Goal: Task Accomplishment & Management: Use online tool/utility

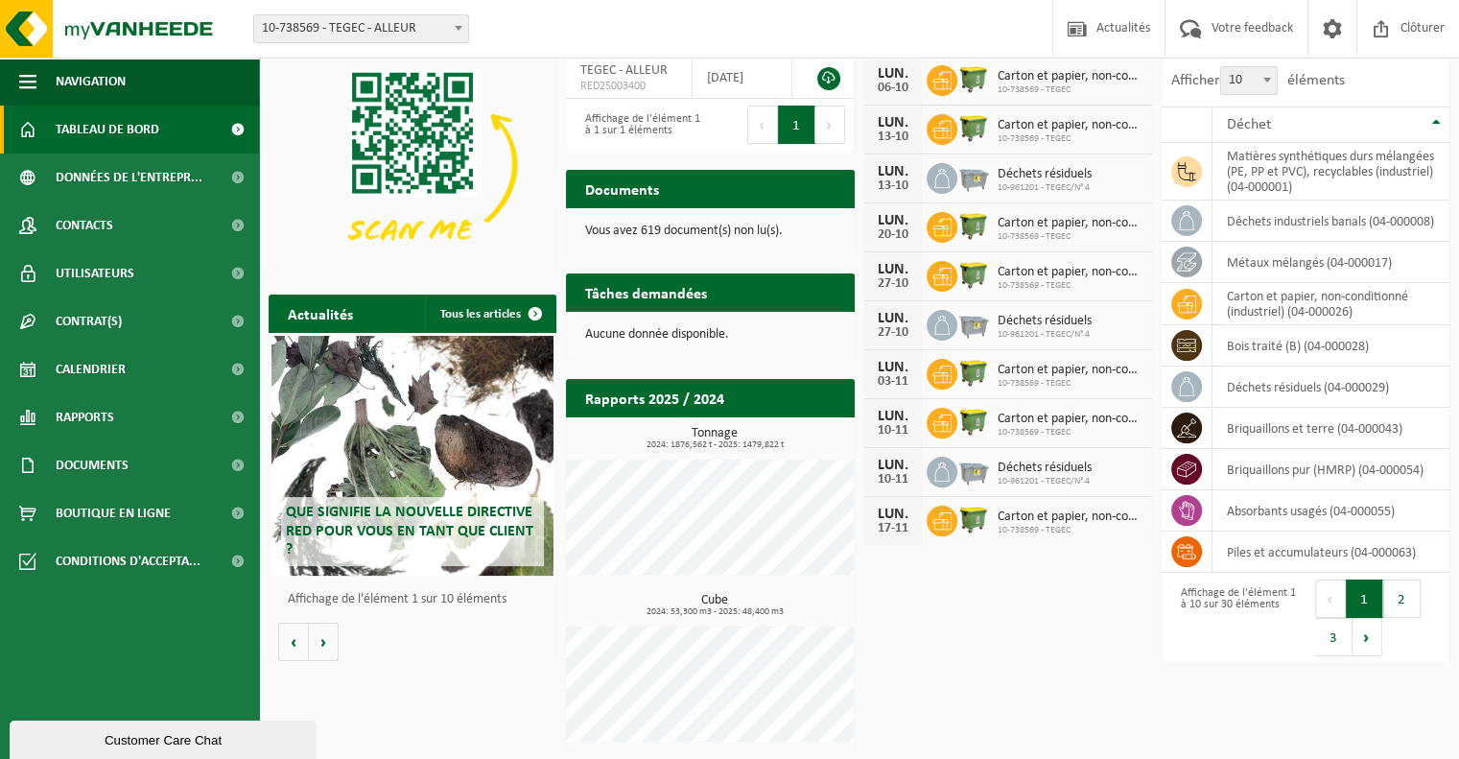
scroll to position [100, 0]
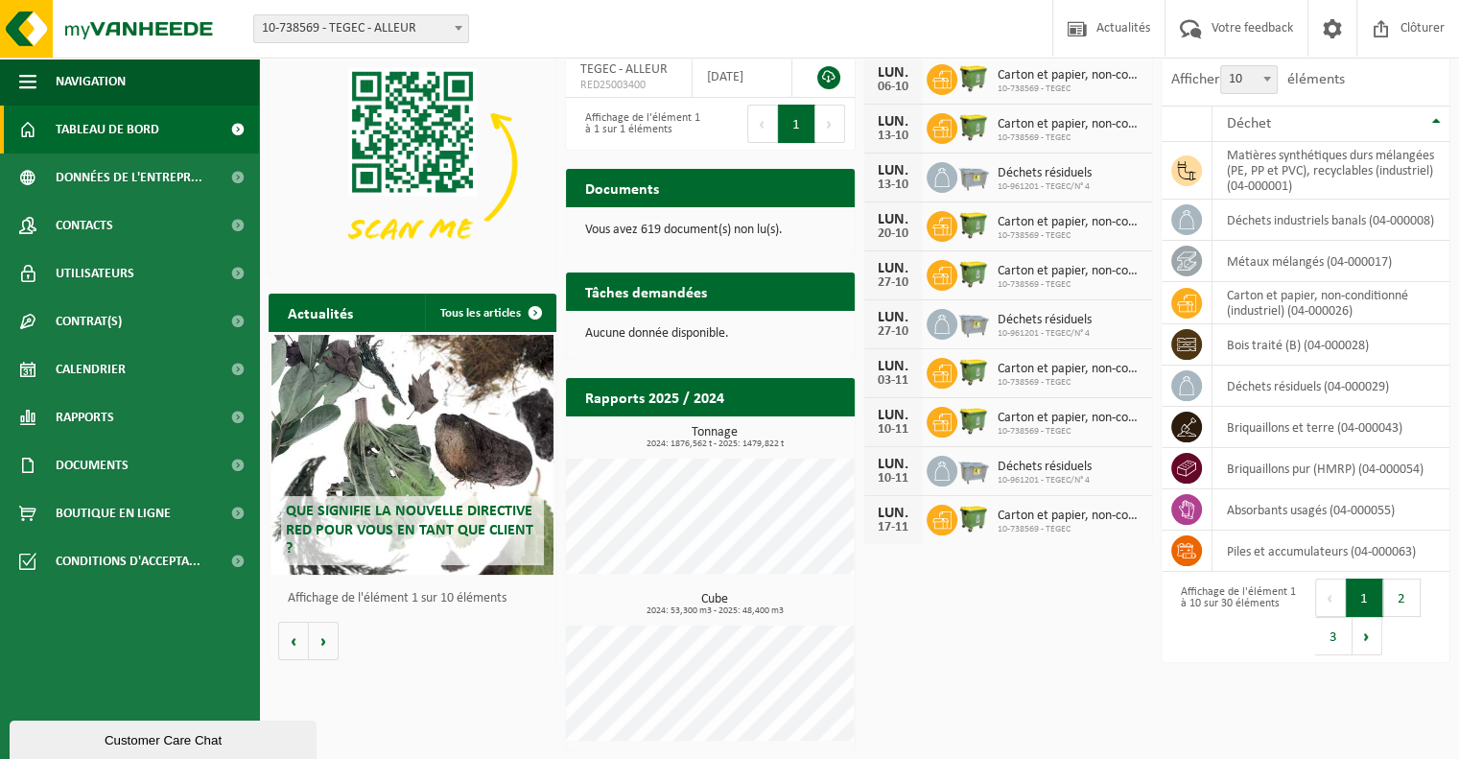
click at [98, 131] on span "Tableau de bord" at bounding box center [108, 130] width 104 height 48
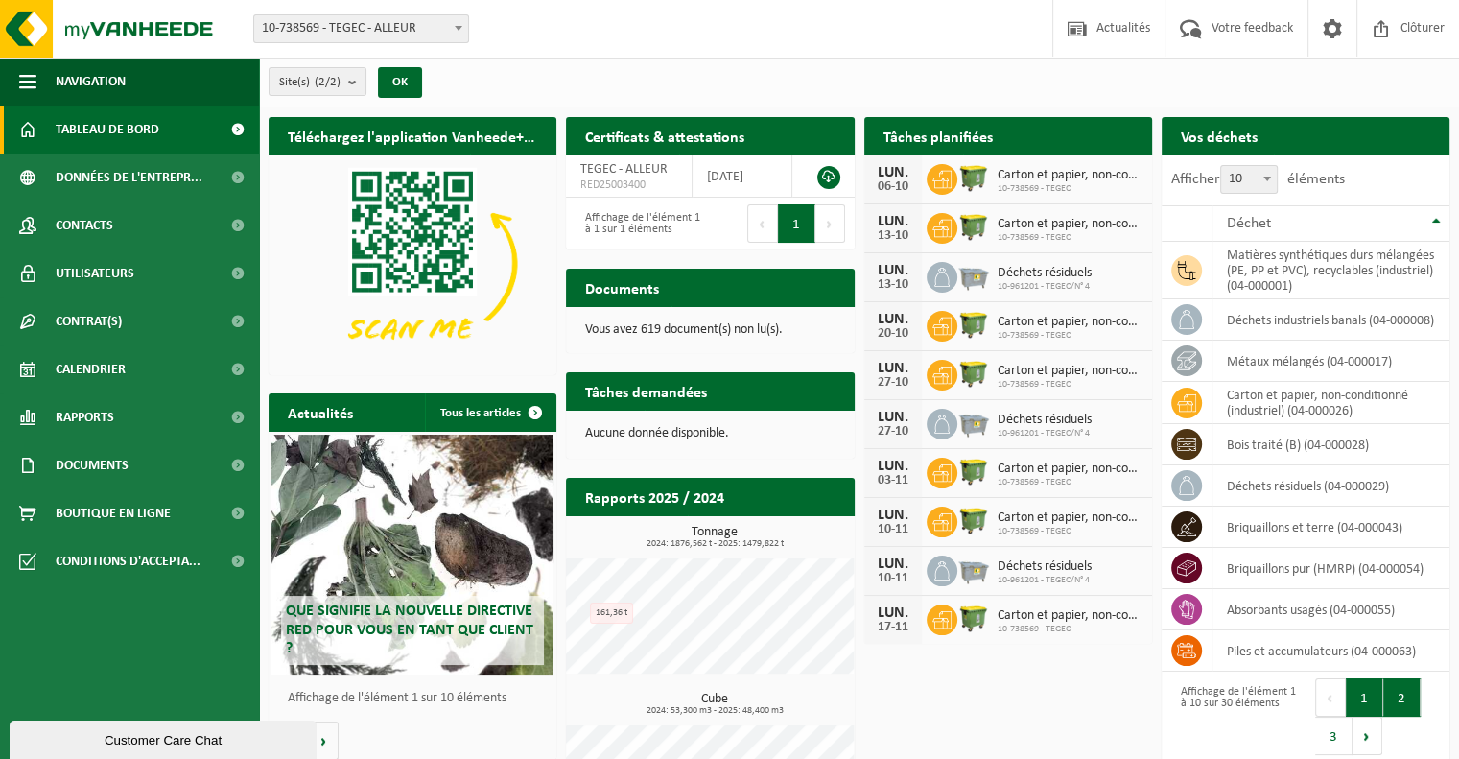
click at [1402, 682] on button "2" at bounding box center [1401, 697] width 37 height 38
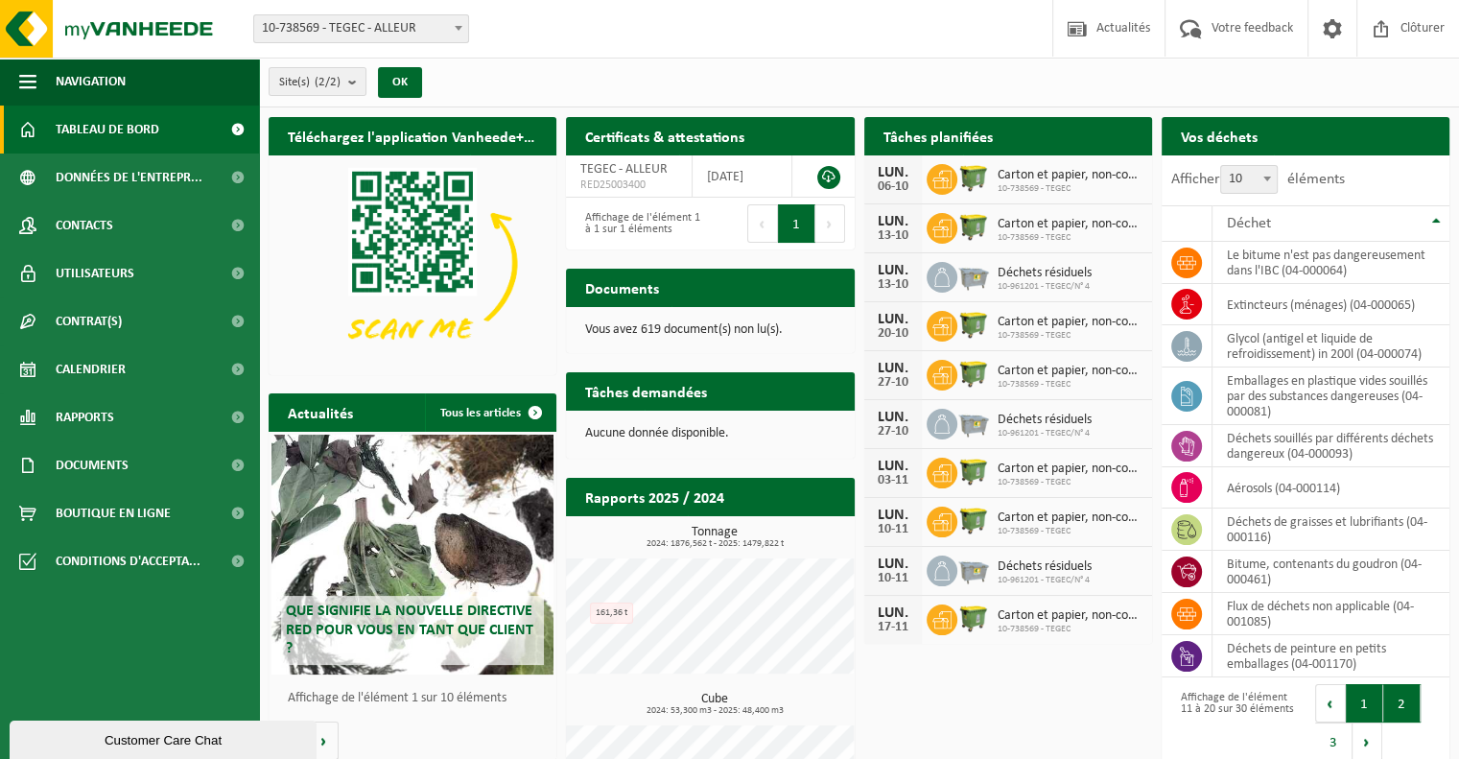
click at [1371, 697] on button "1" at bounding box center [1364, 703] width 37 height 38
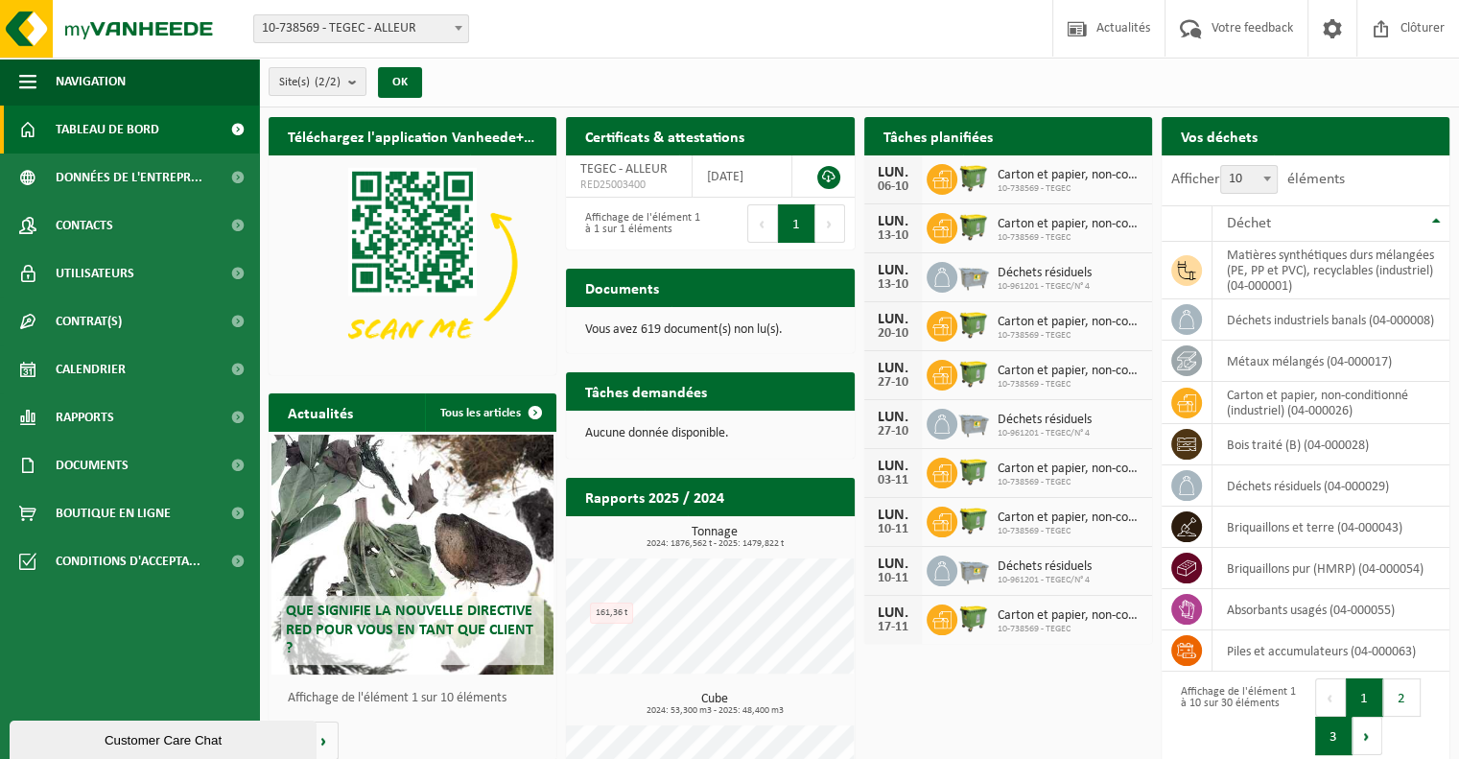
click at [1339, 729] on button "3" at bounding box center [1333, 736] width 37 height 38
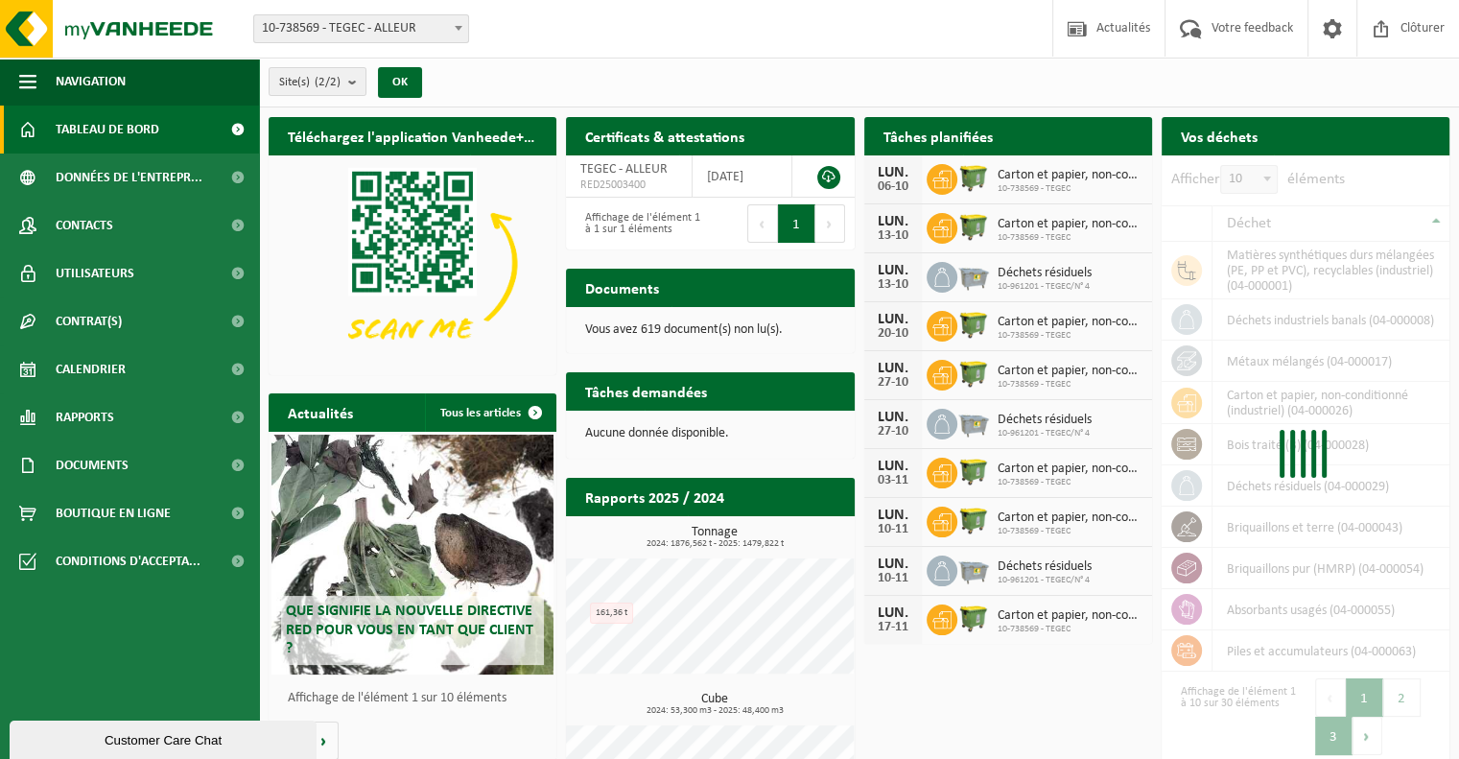
scroll to position [13, 0]
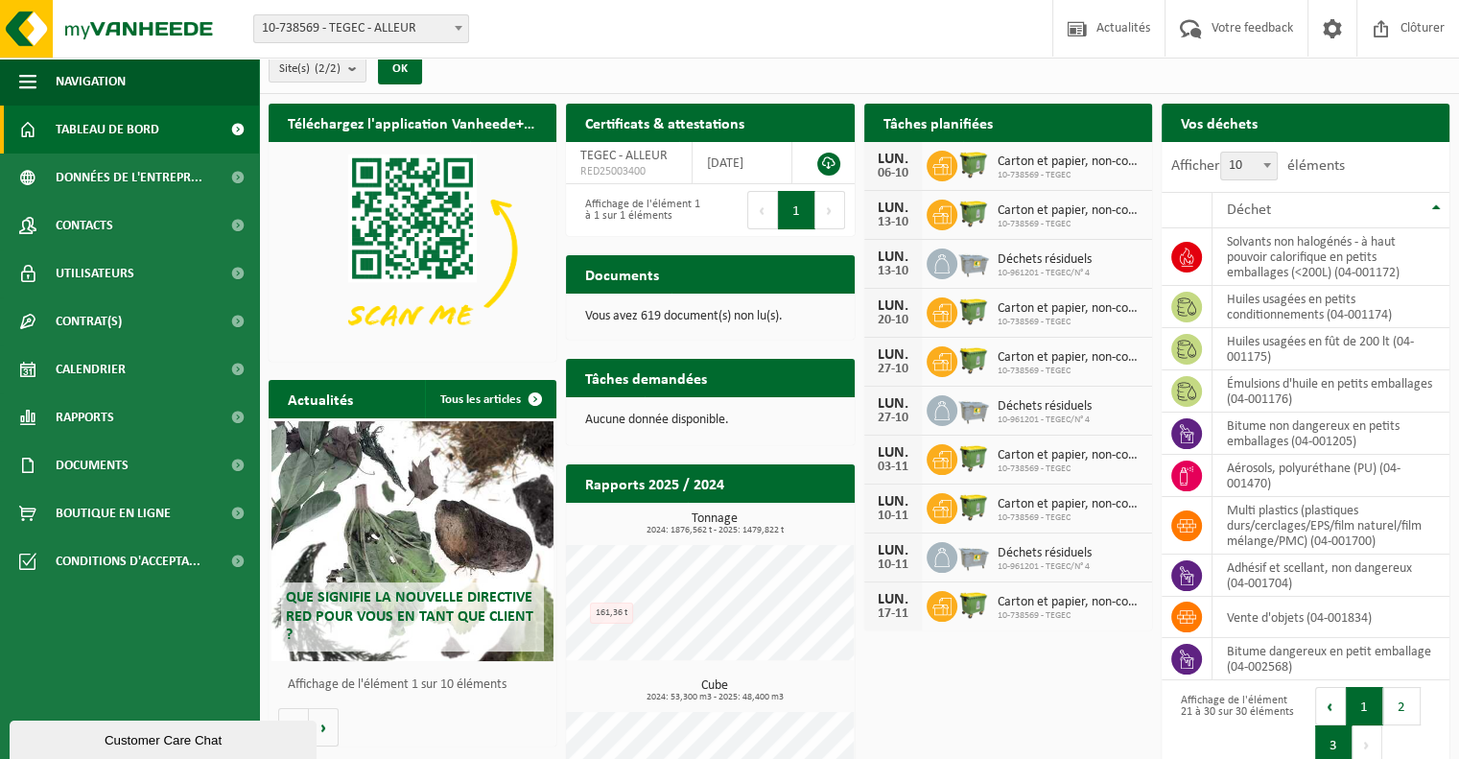
click at [1358, 715] on button "1" at bounding box center [1364, 706] width 37 height 38
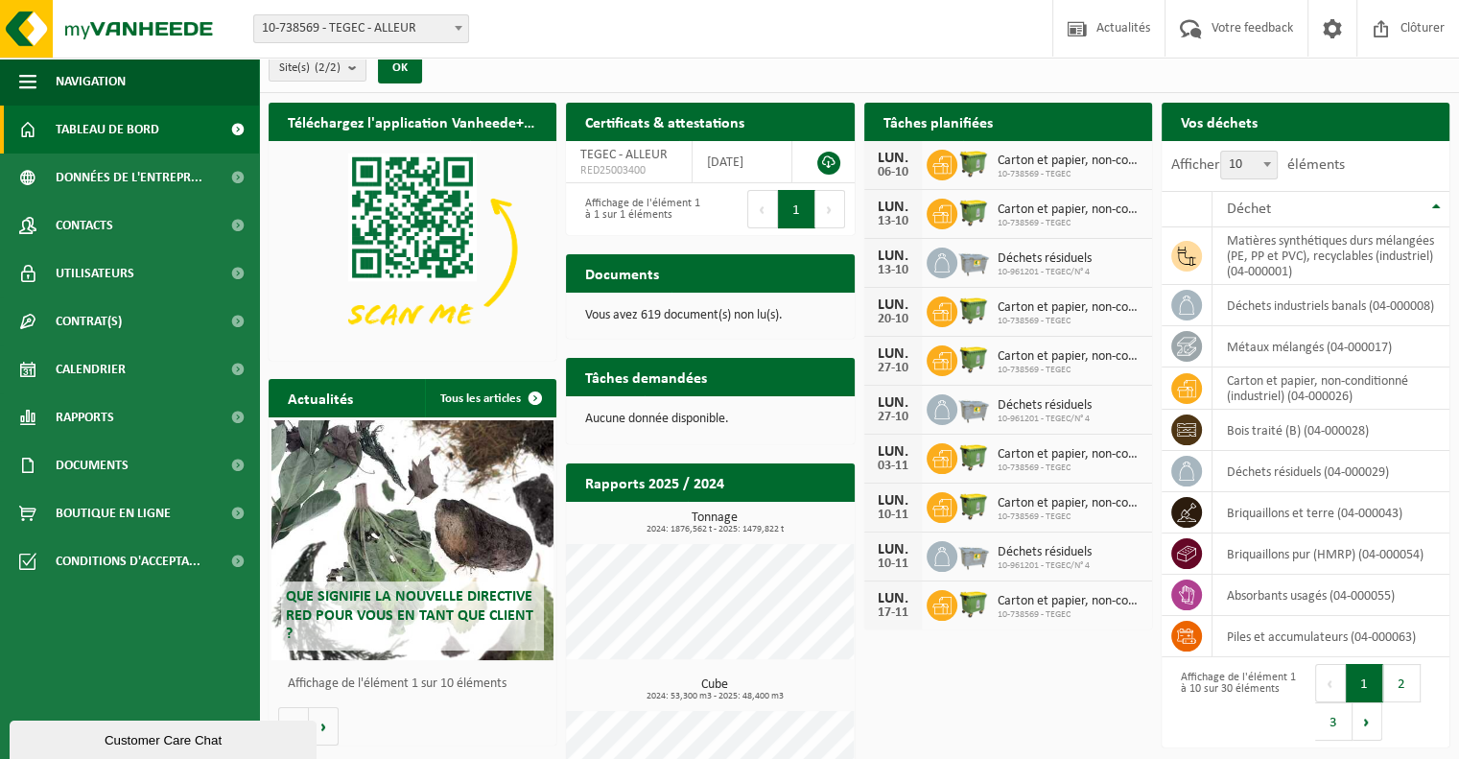
scroll to position [0, 0]
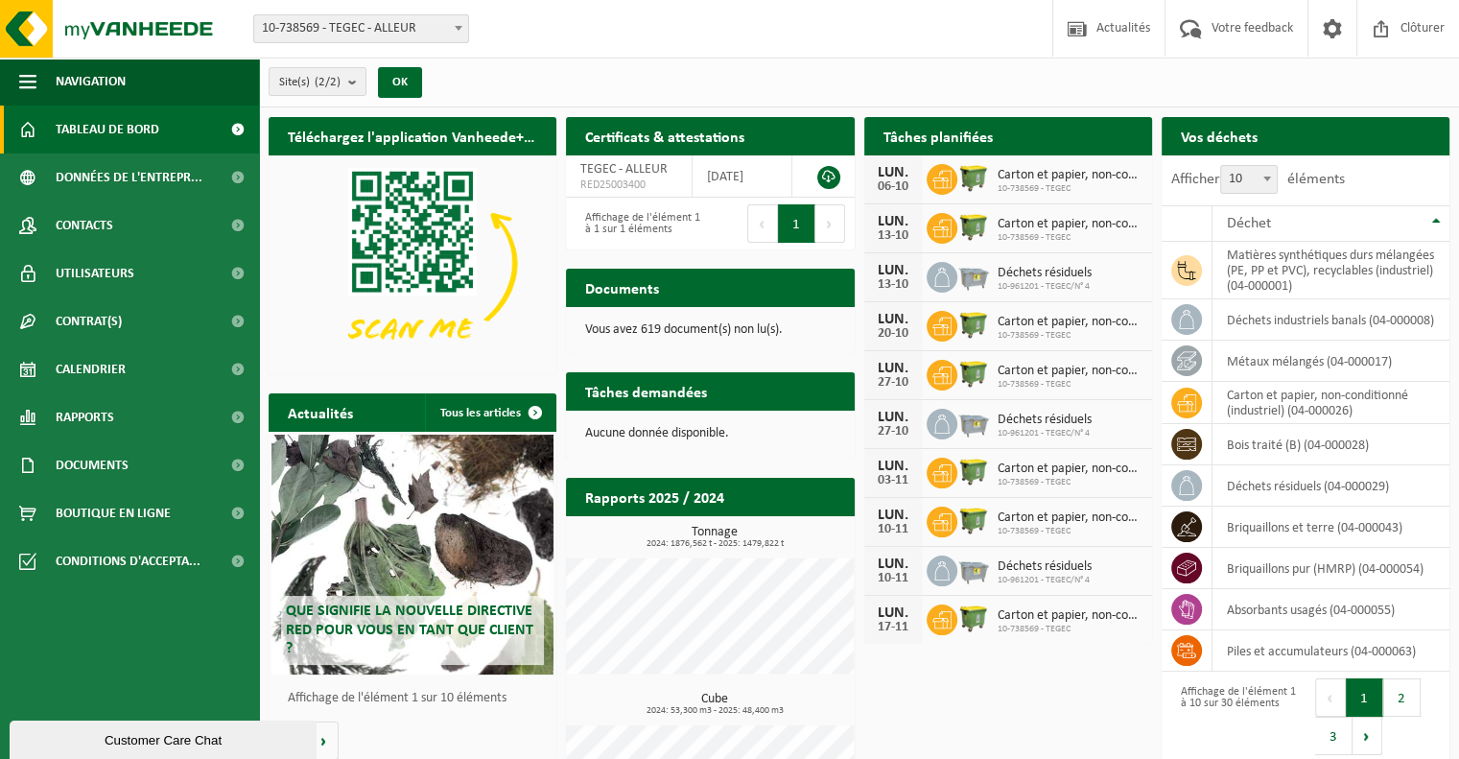
click at [958, 137] on h2 "Tâches planifiées" at bounding box center [938, 135] width 148 height 37
click at [918, 183] on div "LUN. 06-10" at bounding box center [893, 179] width 58 height 48
click at [93, 362] on span "Calendrier" at bounding box center [91, 369] width 70 height 48
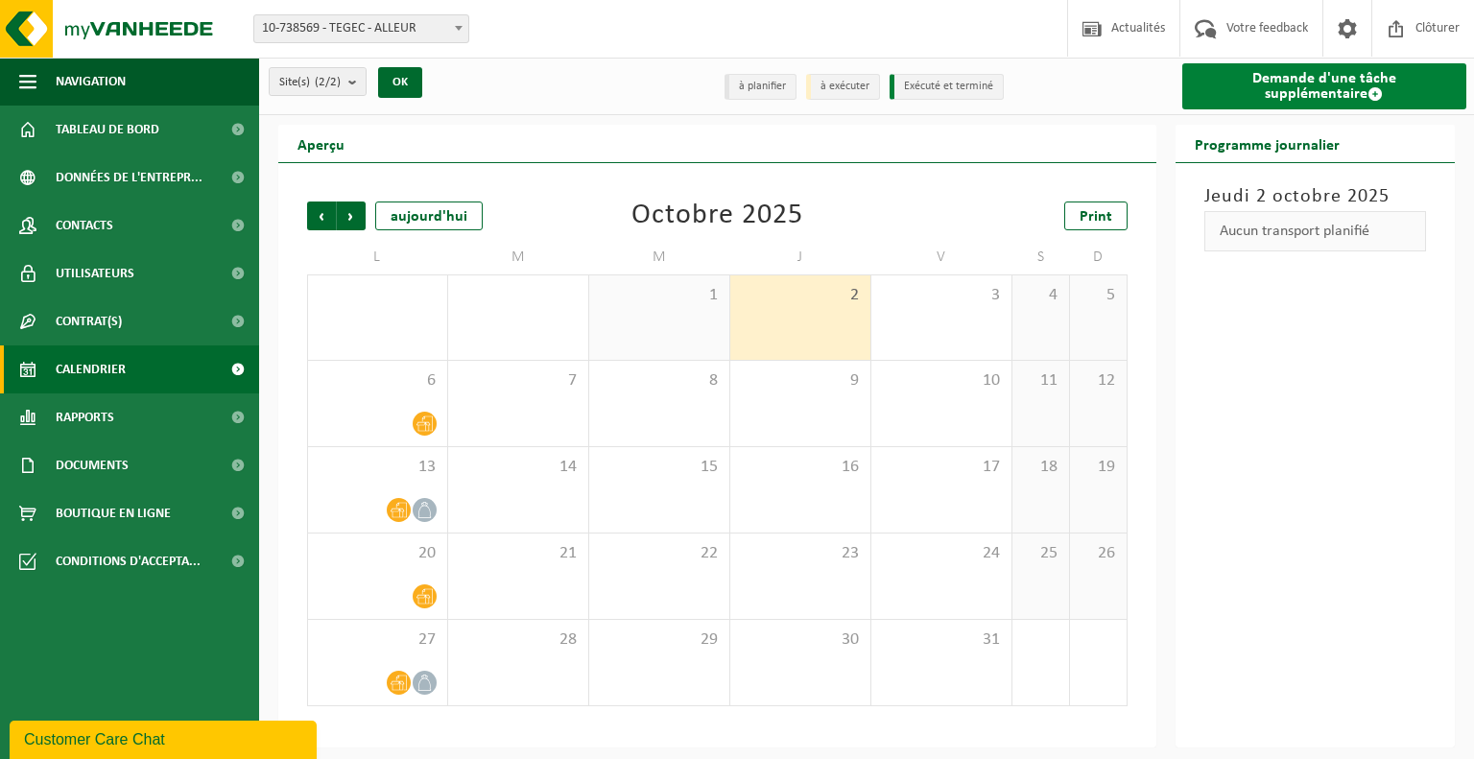
click at [1367, 95] on span at bounding box center [1374, 93] width 15 height 15
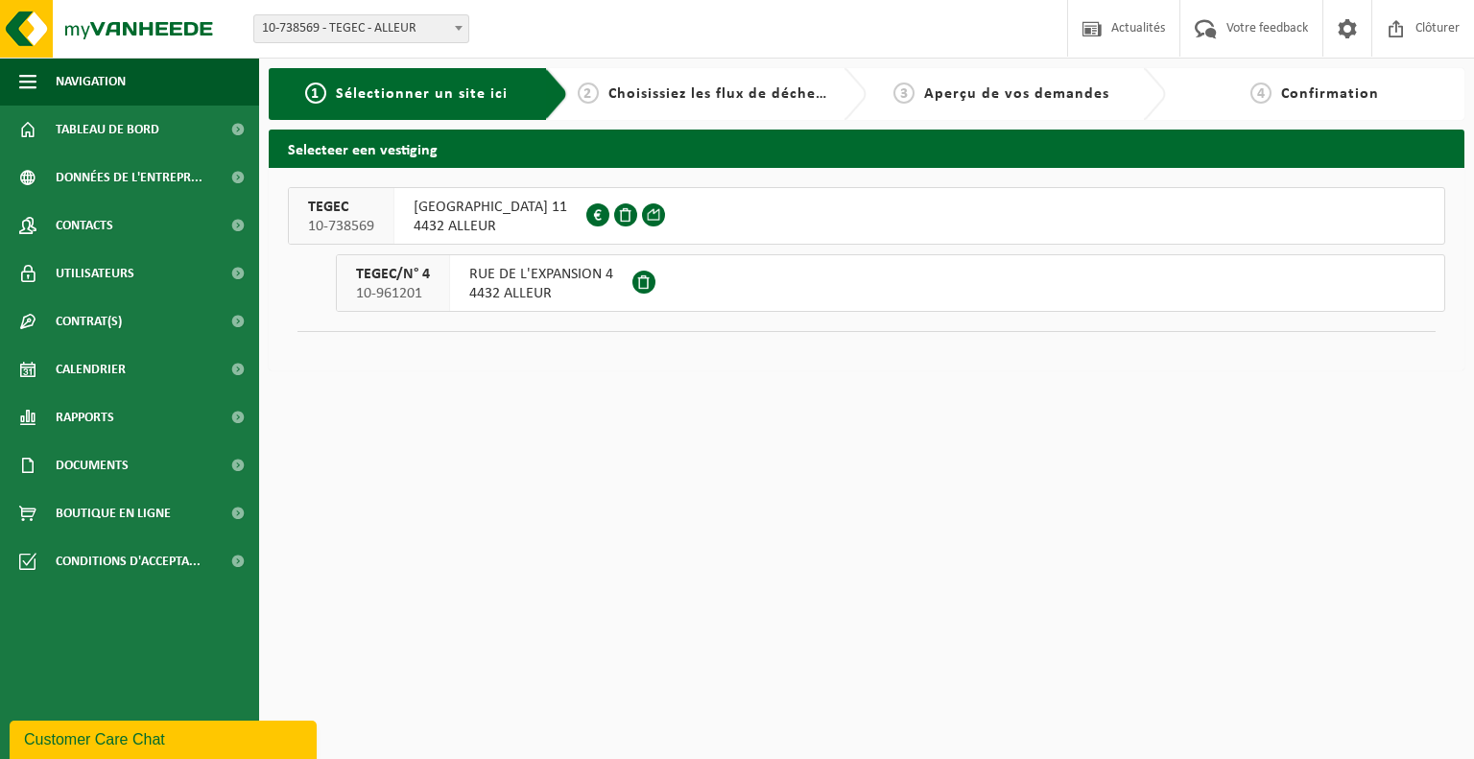
click at [503, 209] on span "RUE DE L'EXPANSION 11" at bounding box center [490, 207] width 154 height 19
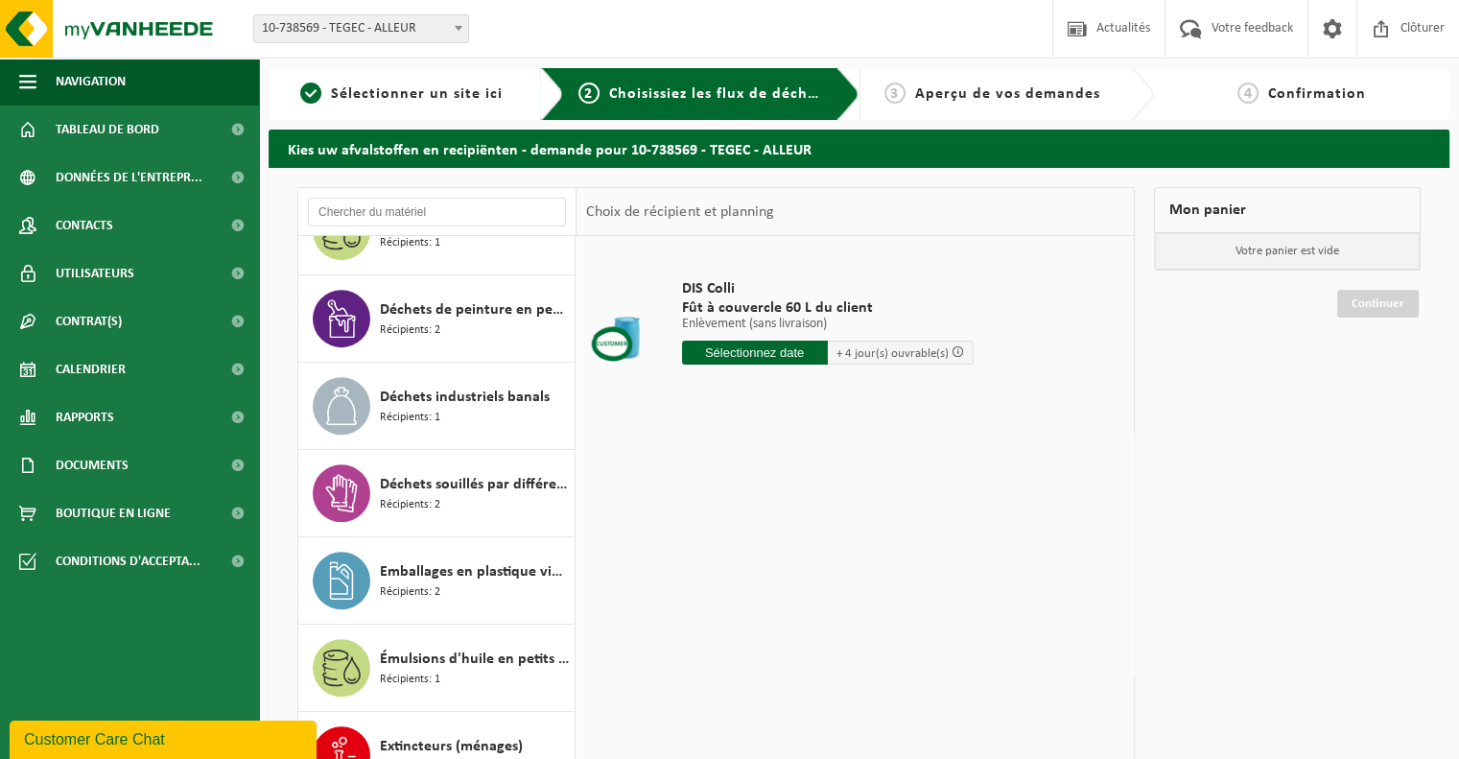
scroll to position [1512, 0]
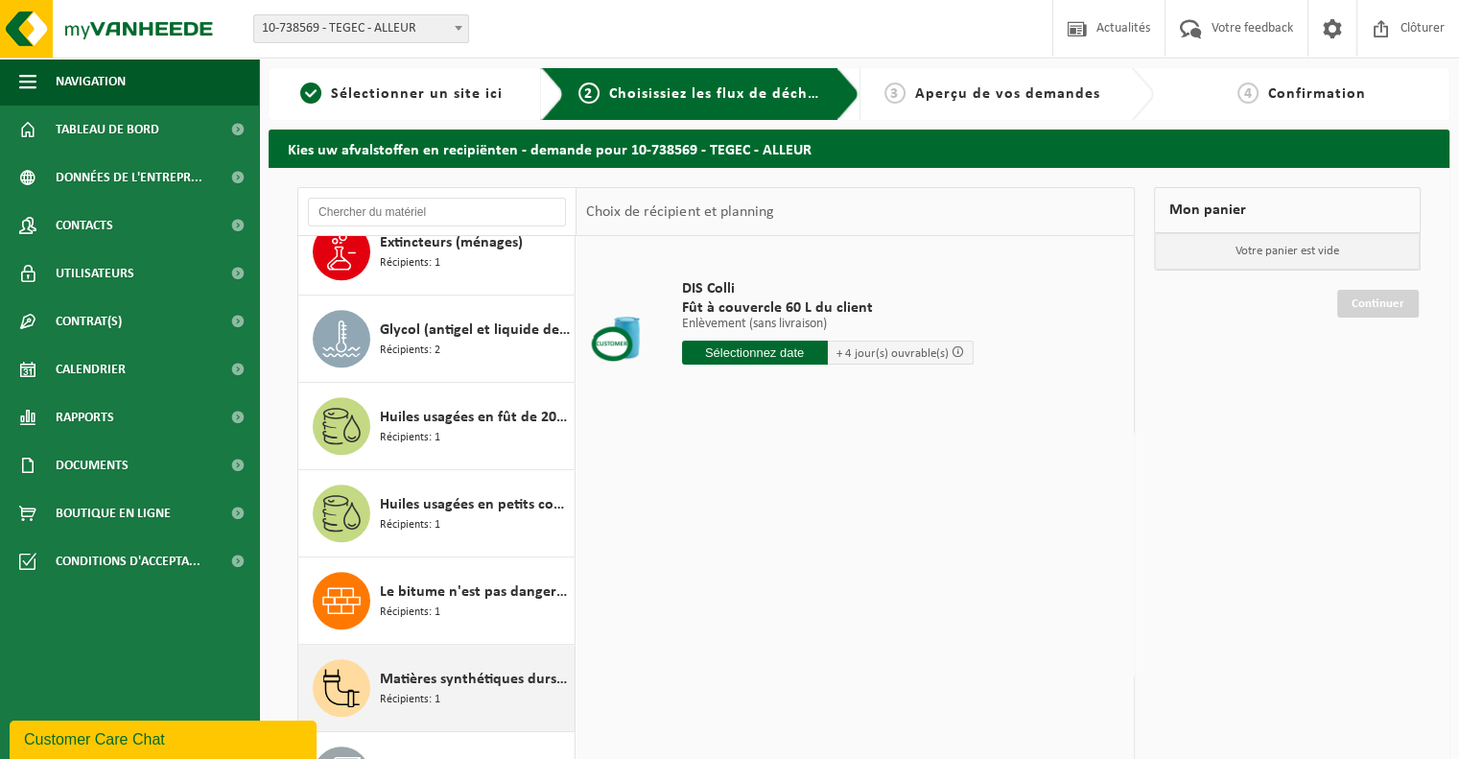
click at [491, 695] on div "Matières synthétiques durs mélangées (PE, PP et PVC), recyclables (industriel) …" at bounding box center [475, 688] width 190 height 58
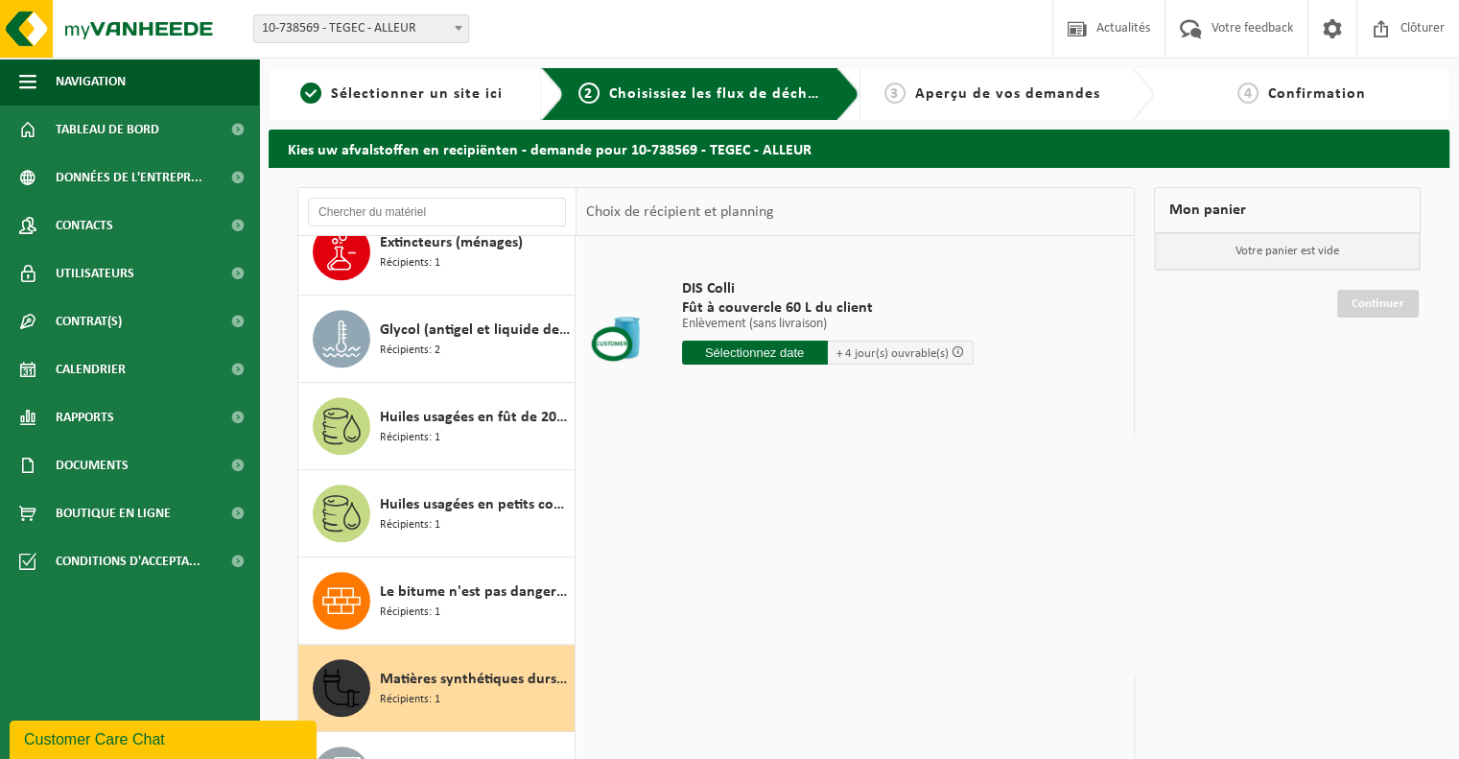
scroll to position [1775, 0]
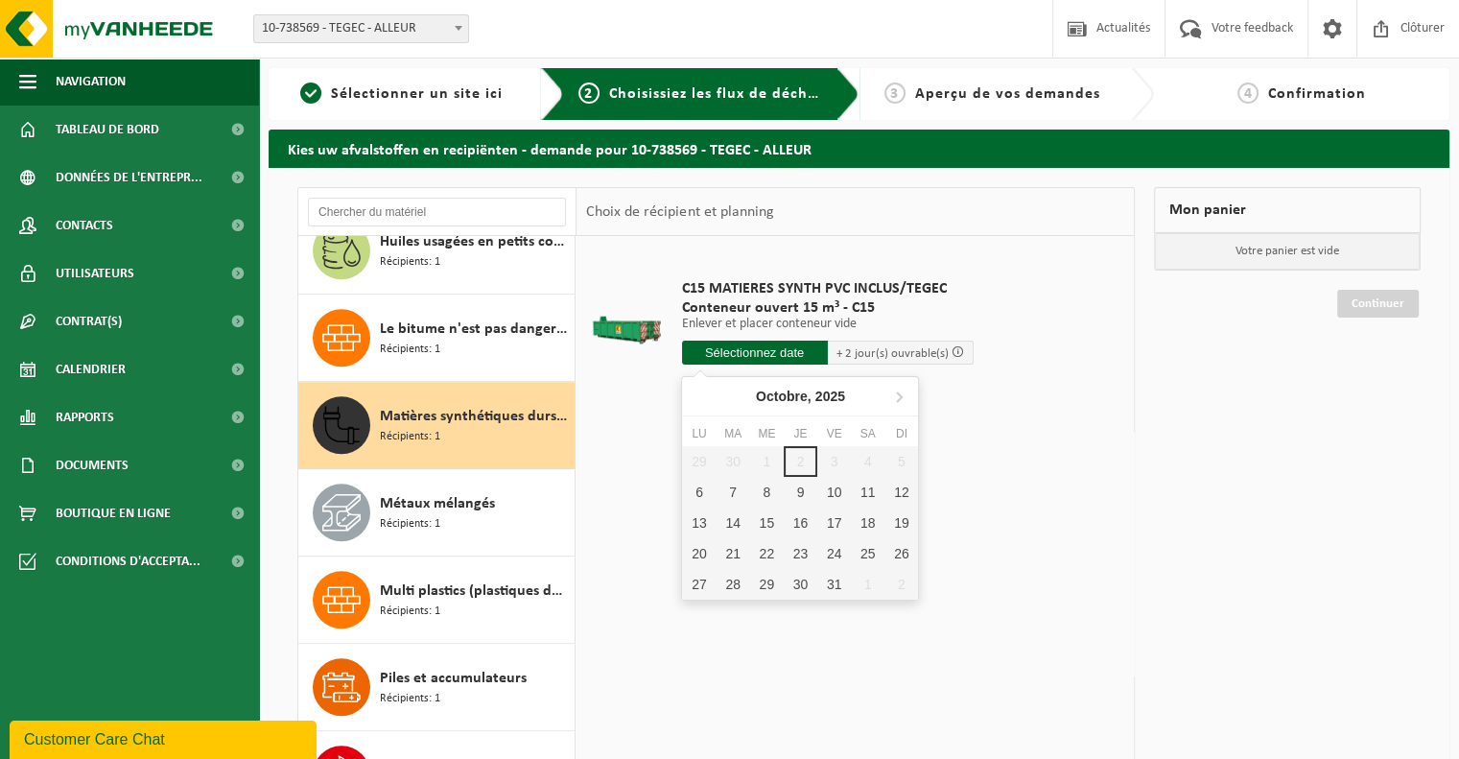
click at [771, 348] on input "text" at bounding box center [755, 353] width 146 height 24
click at [701, 495] on div "6" at bounding box center [699, 492] width 34 height 31
type input "à partir de 2025-10-06"
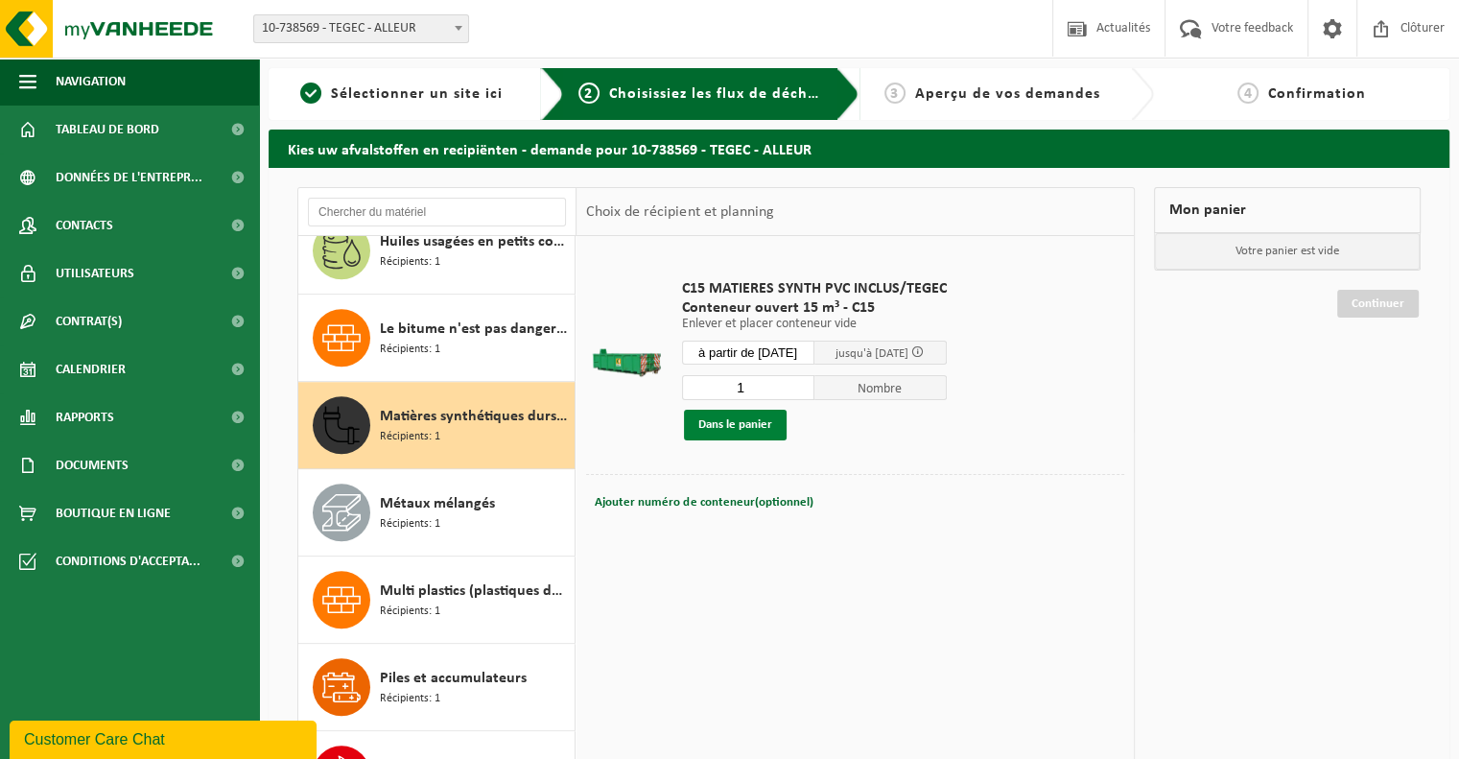
click at [743, 416] on button "Dans le panier" at bounding box center [735, 425] width 103 height 31
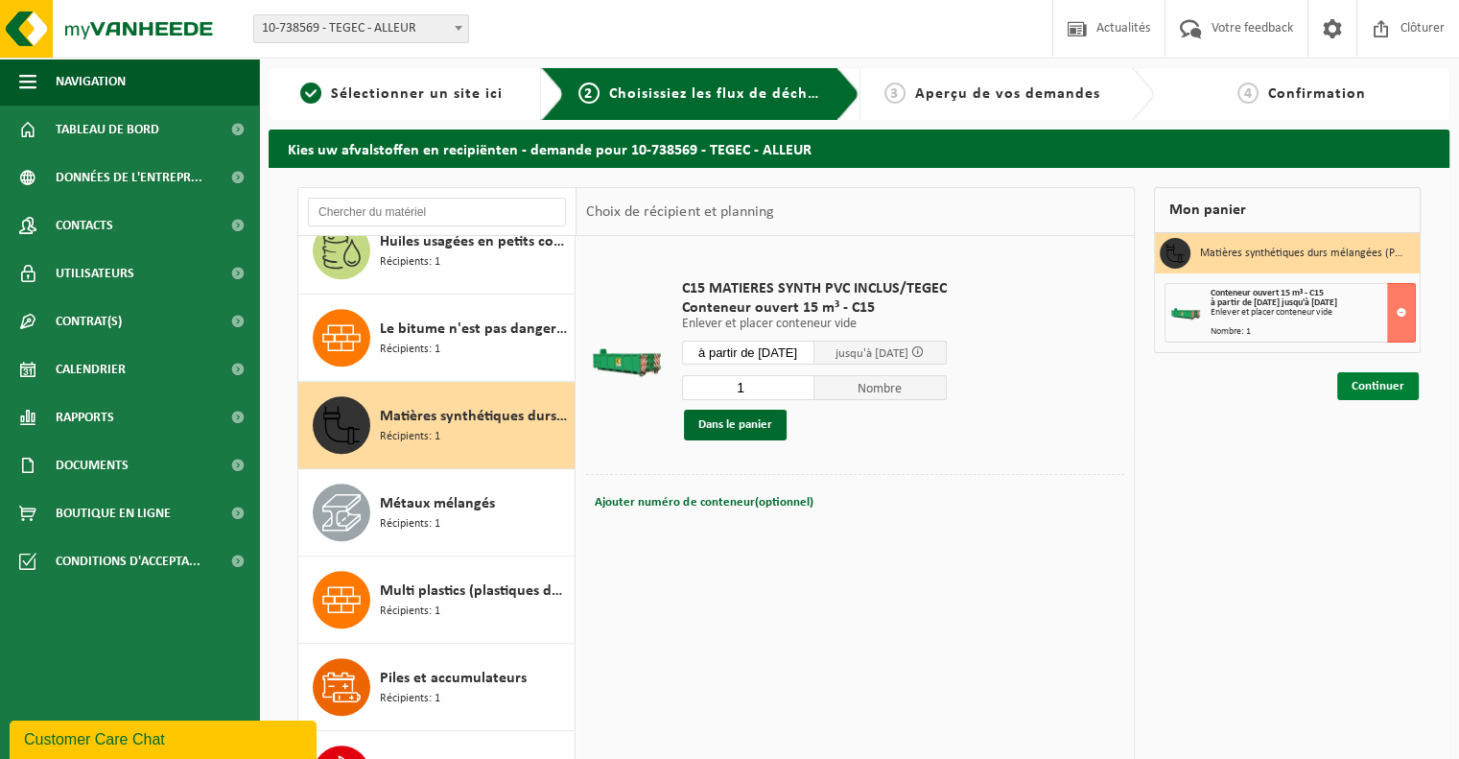
click at [1380, 389] on link "Continuer" at bounding box center [1378, 386] width 82 height 28
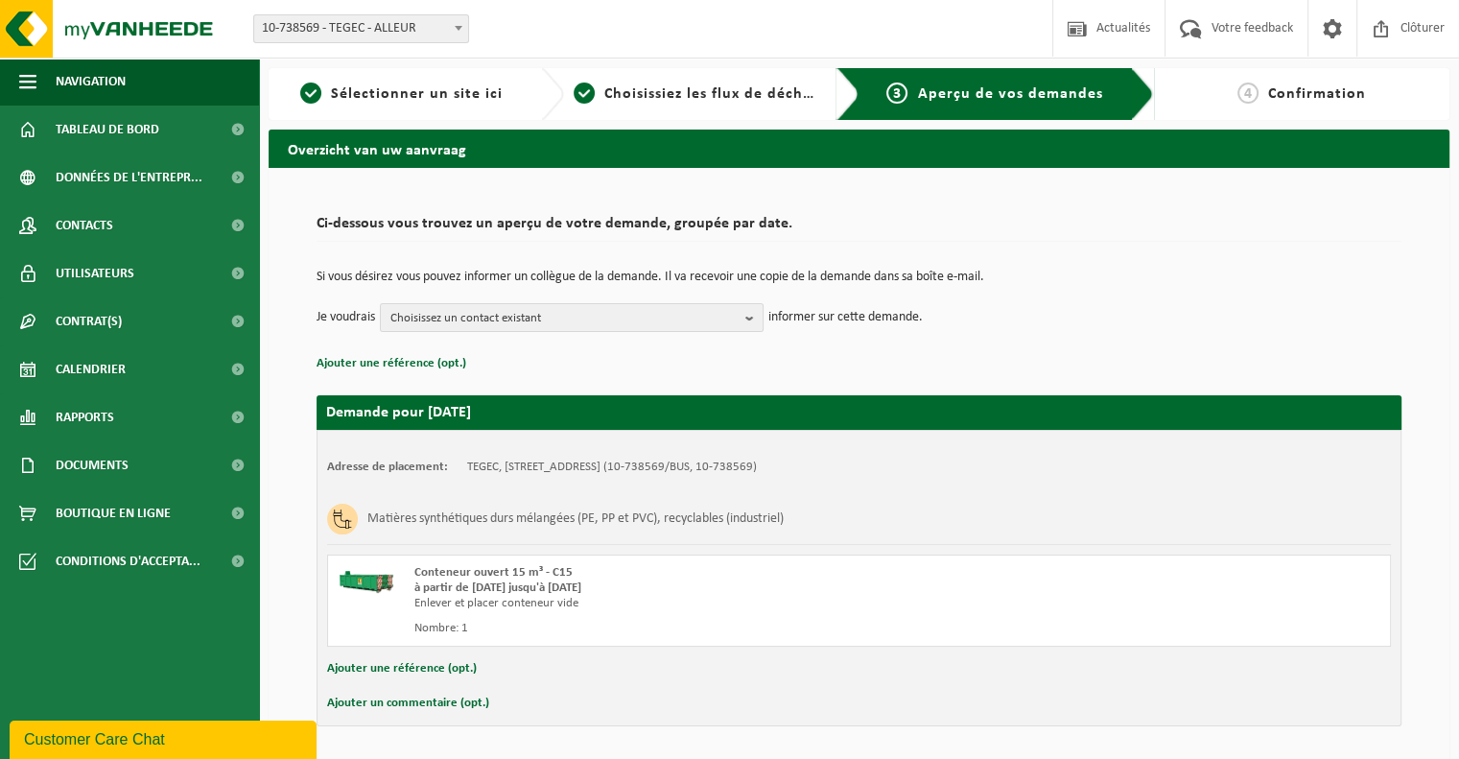
drag, startPoint x: 744, startPoint y: 314, endPoint x: 897, endPoint y: 285, distance: 156.2
click at [897, 285] on tbody "Si vous désirez vous pouvez informer un collègue de la demande. Il va recevoir …" at bounding box center [859, 301] width 1085 height 61
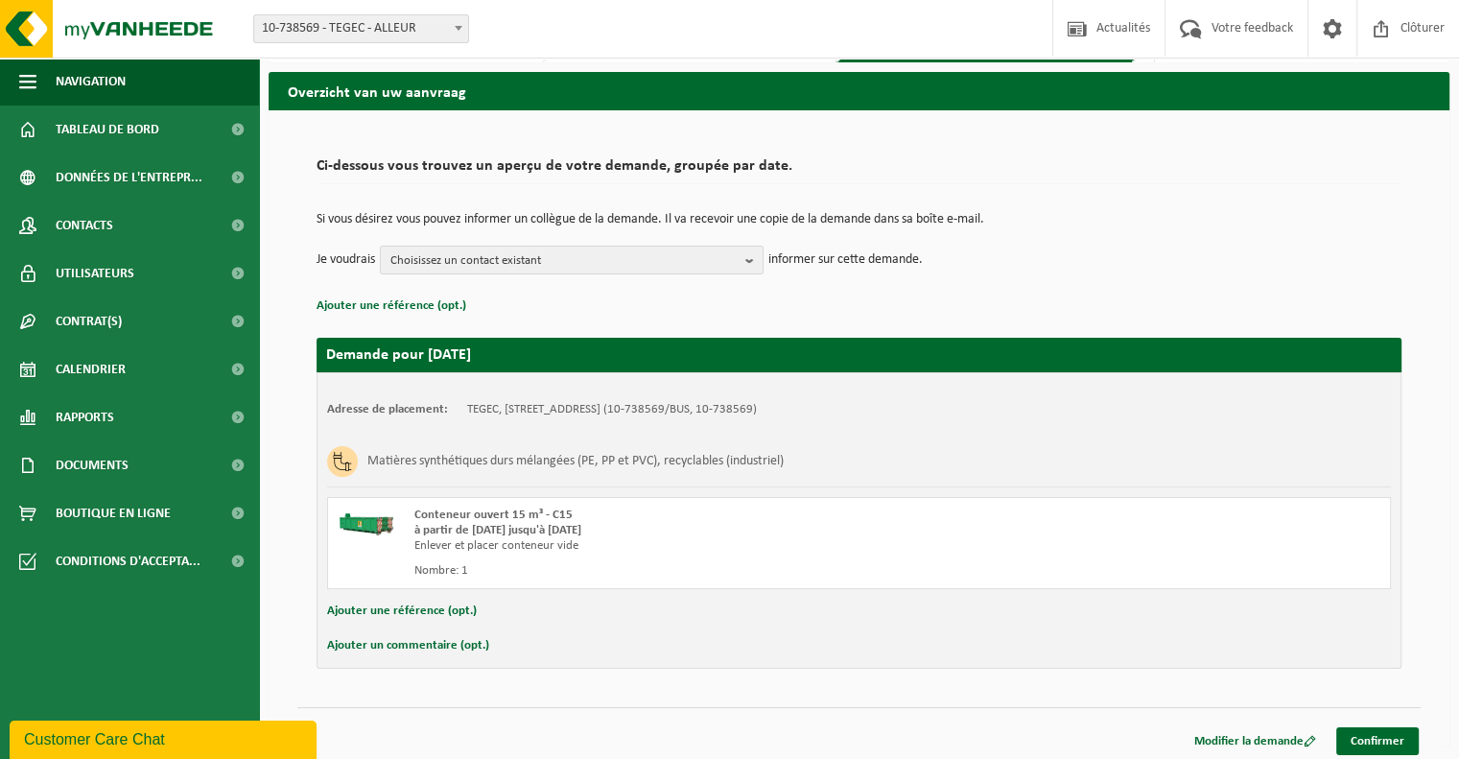
scroll to position [62, 0]
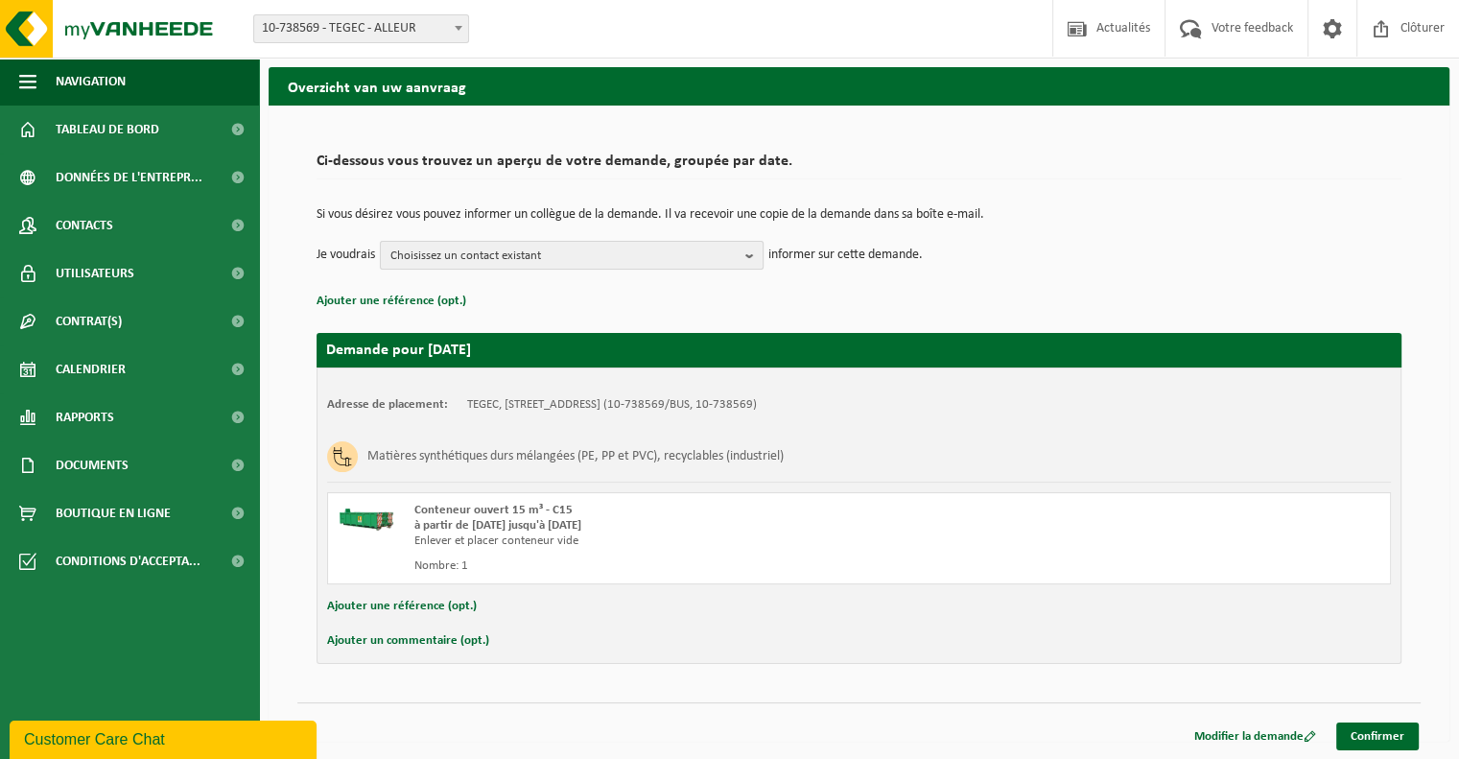
click at [751, 260] on b "button" at bounding box center [753, 255] width 17 height 27
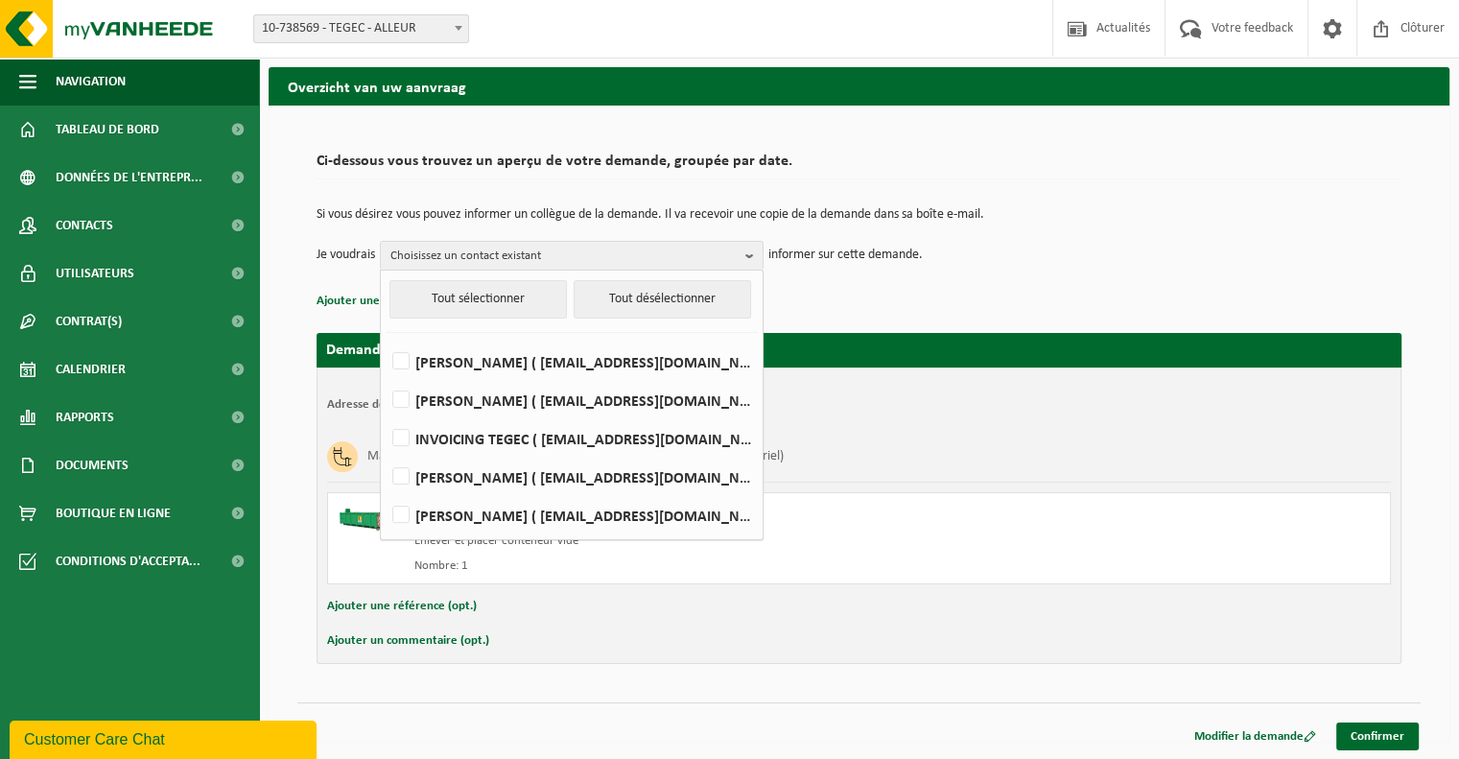
click at [1034, 251] on td "Je voudrais Choisissez un contact existant Tout sélectionner Tout désélectionne…" at bounding box center [859, 255] width 1085 height 29
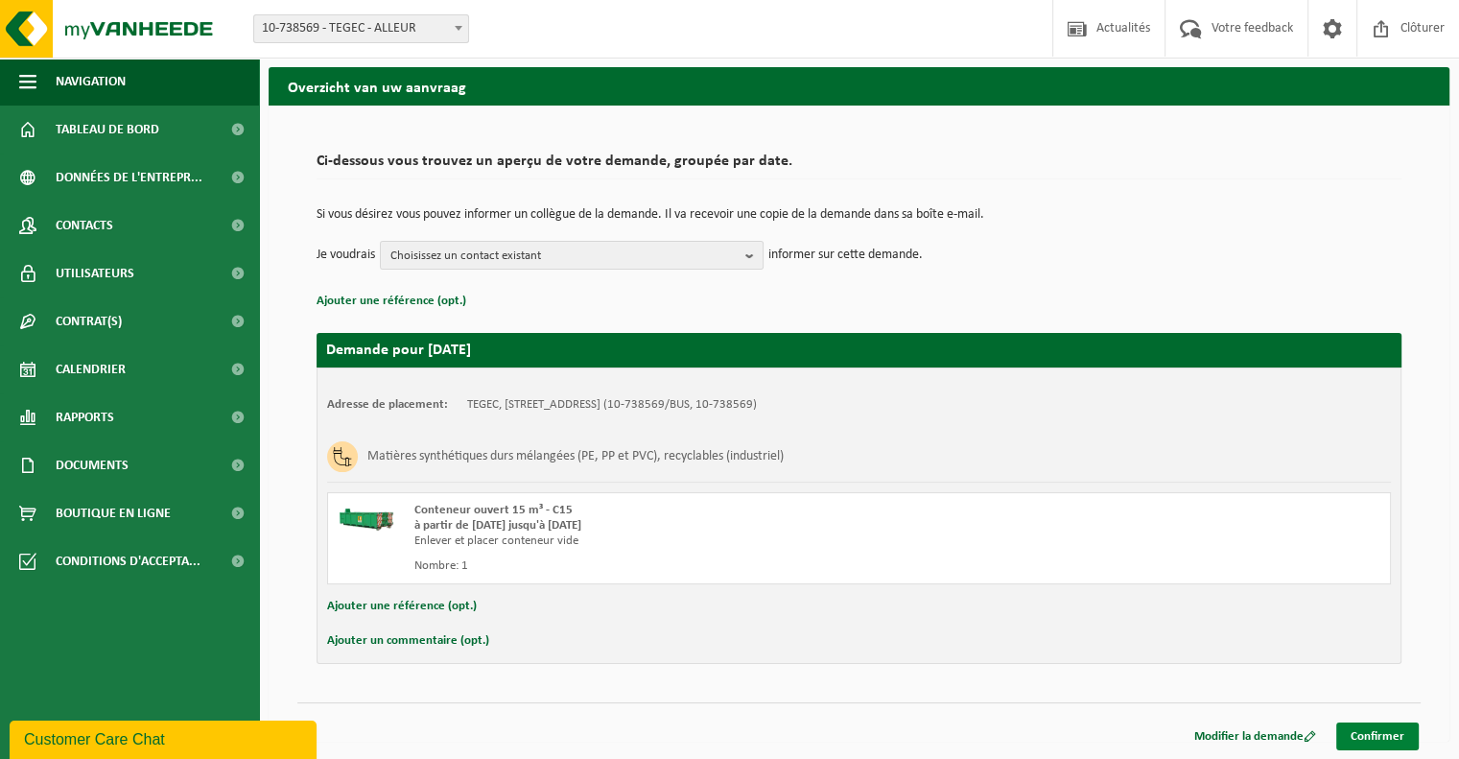
click at [1375, 729] on link "Confirmer" at bounding box center [1377, 736] width 83 height 28
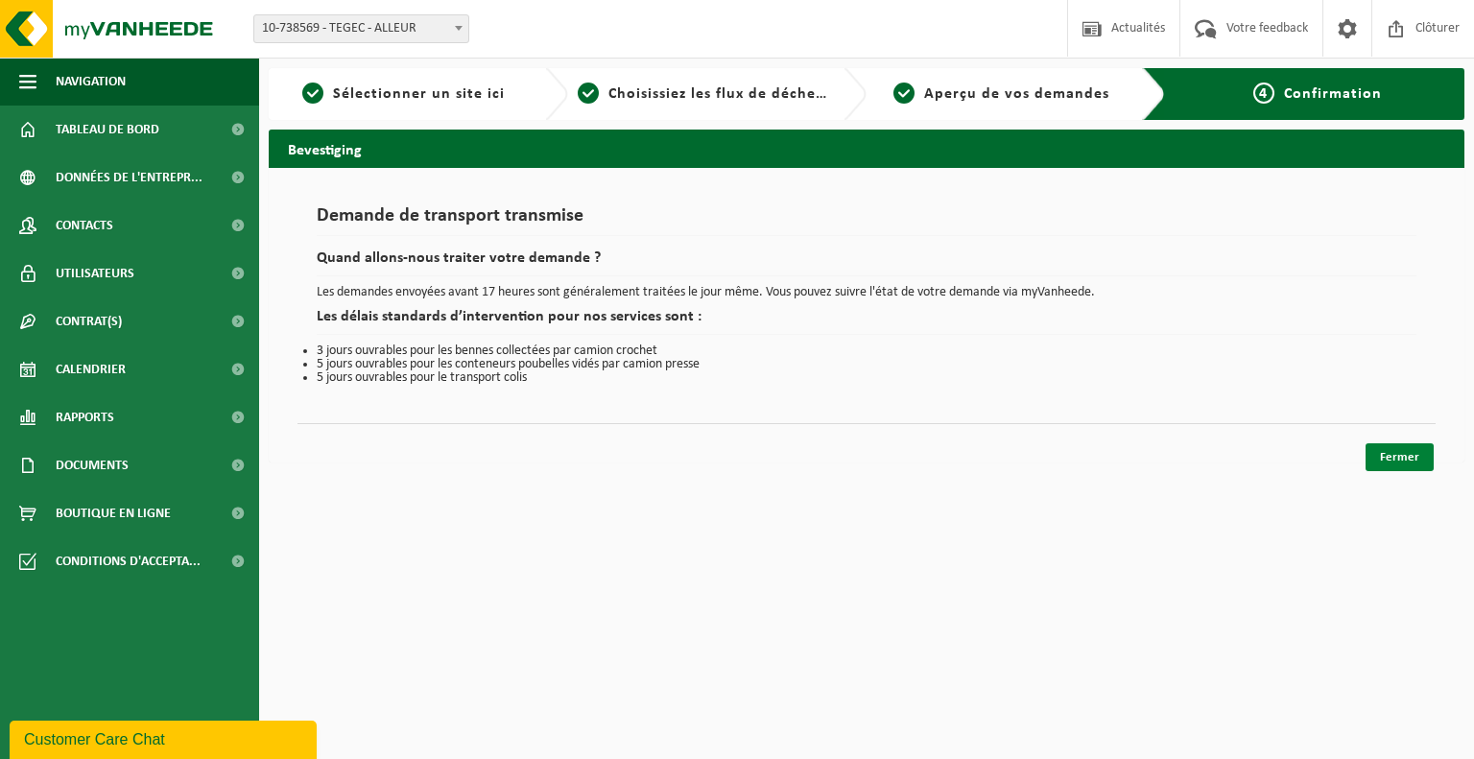
click at [1403, 461] on link "Fermer" at bounding box center [1399, 457] width 68 height 28
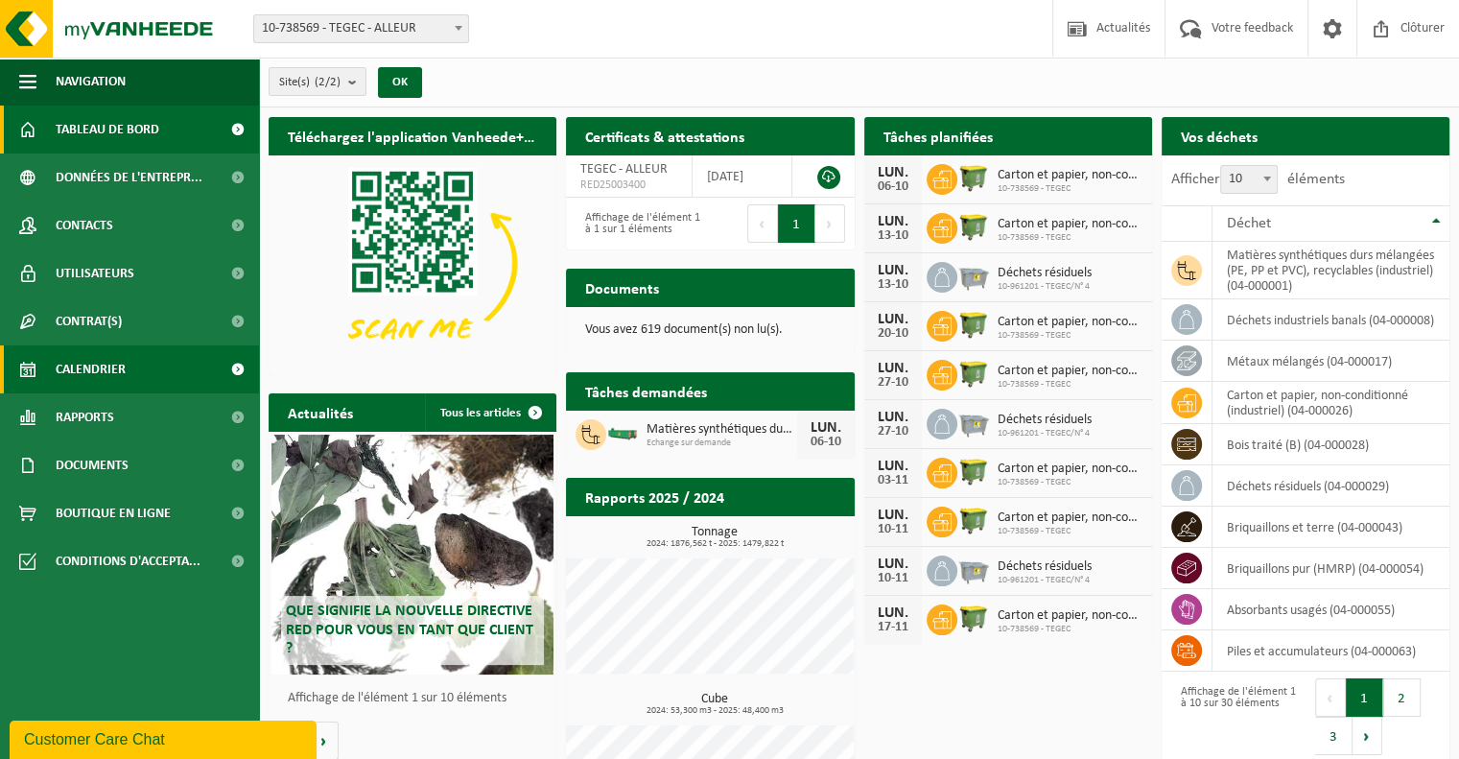
click at [80, 368] on span "Calendrier" at bounding box center [91, 369] width 70 height 48
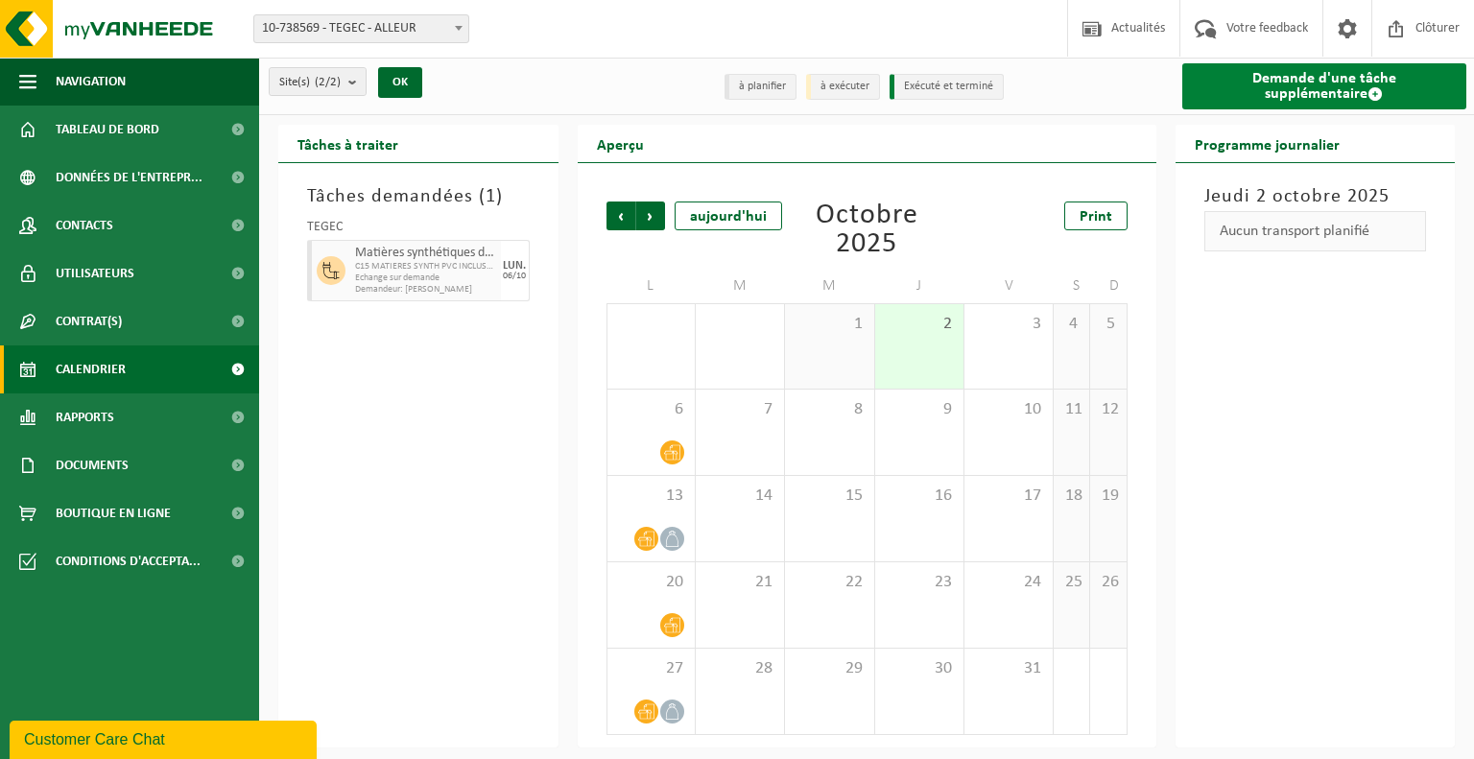
click at [1367, 99] on span at bounding box center [1374, 93] width 15 height 15
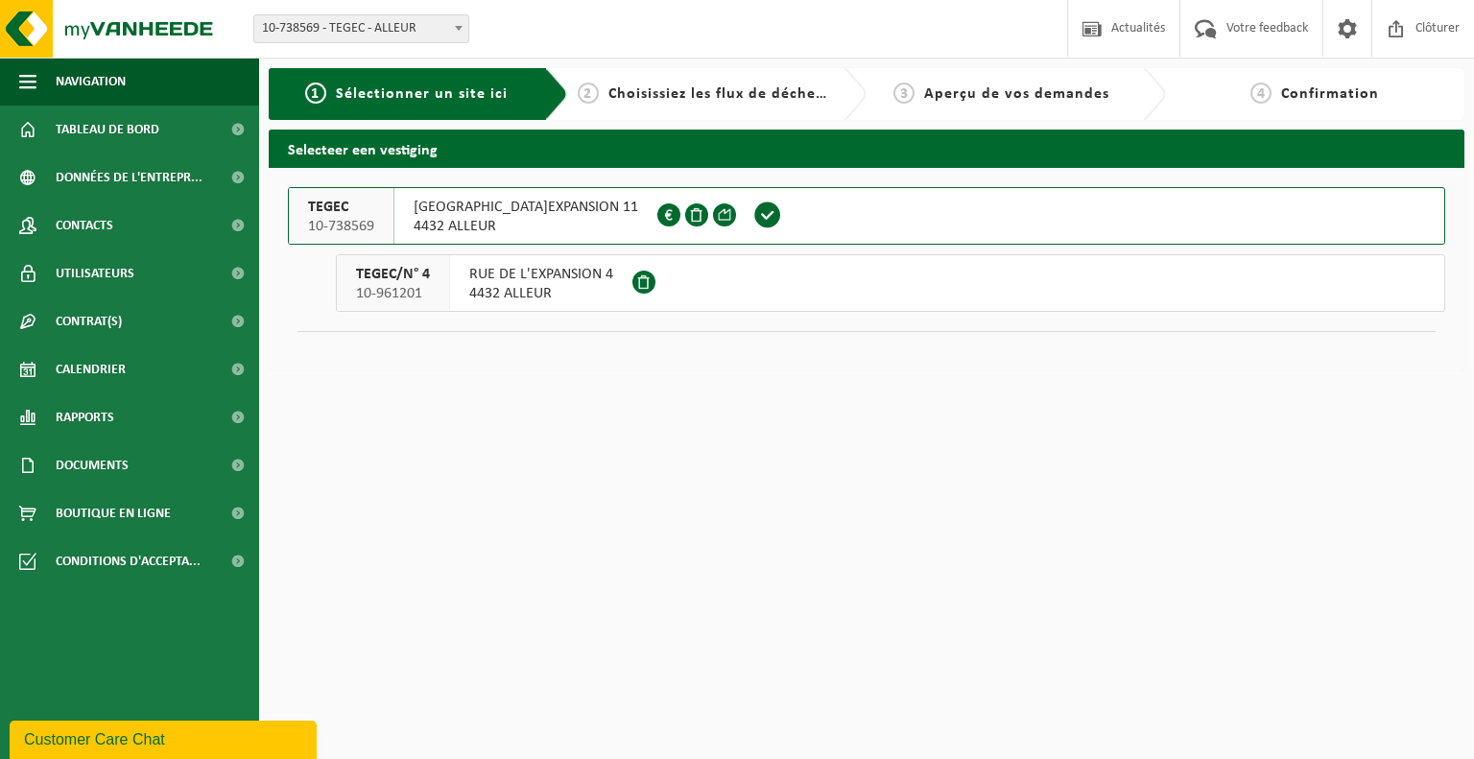
click at [579, 506] on html "Site: 10-738569 - TEGEC - ALLEUR 10-961201 - TEGEC/N° 4 - ALLEUR 10-738569 - TE…" at bounding box center [737, 379] width 1474 height 759
